Goal: Check status: Check status

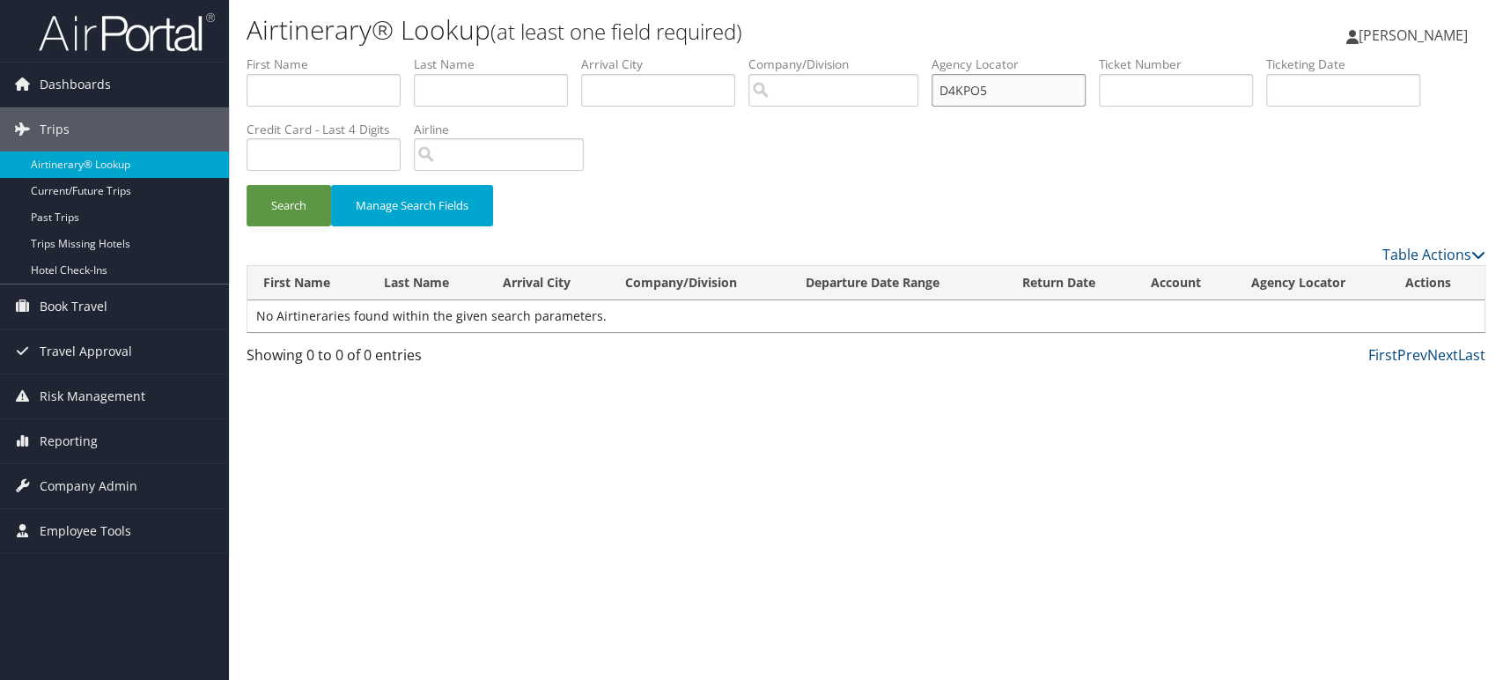
drag, startPoint x: 1034, startPoint y: 89, endPoint x: 776, endPoint y: 104, distance: 259.2
click at [786, 55] on ul "First Name Last Name Departure City Arrival City Company/Division Airport/City …" at bounding box center [865, 55] width 1239 height 0
paste input "9Z26K"
type input "D9Z26K"
click at [298, 213] on button "Search" at bounding box center [288, 205] width 85 height 41
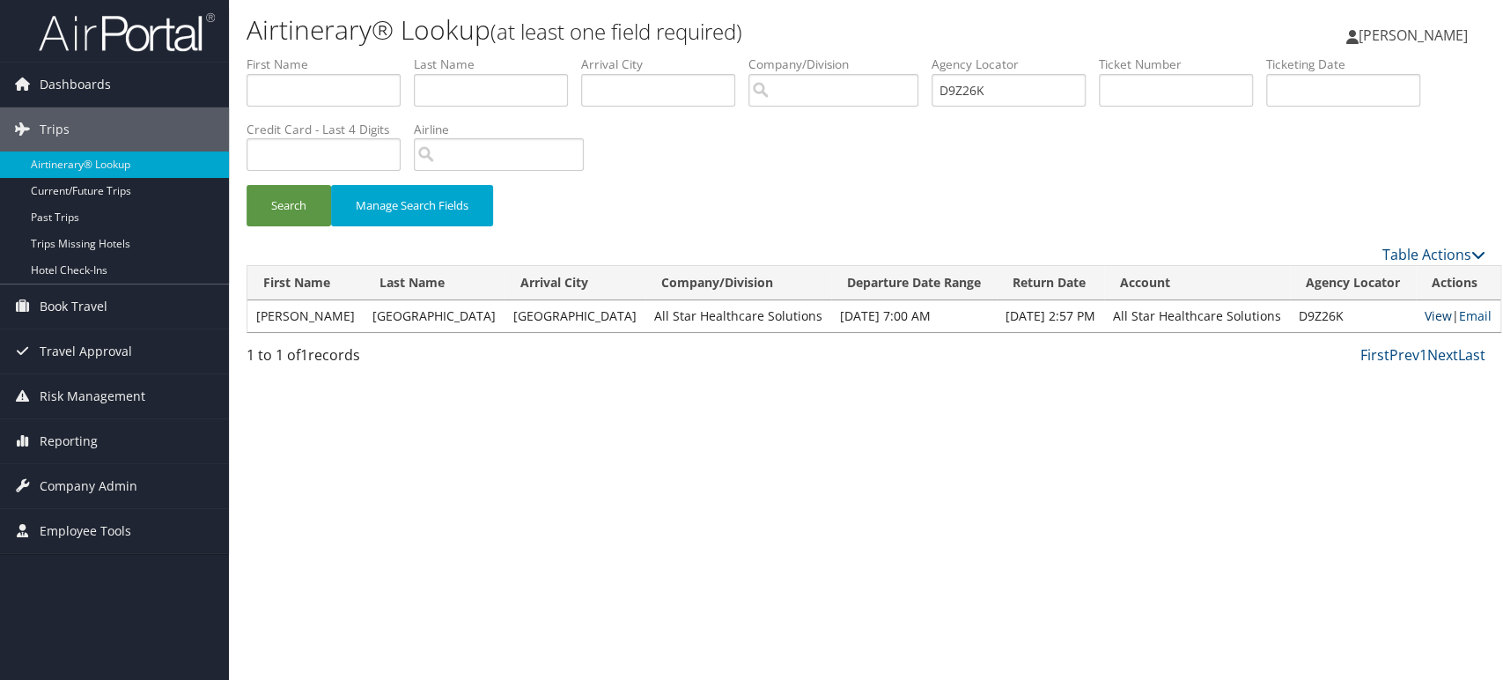
click at [1424, 312] on link "View" at bounding box center [1437, 315] width 27 height 17
